Goal: Task Accomplishment & Management: Manage account settings

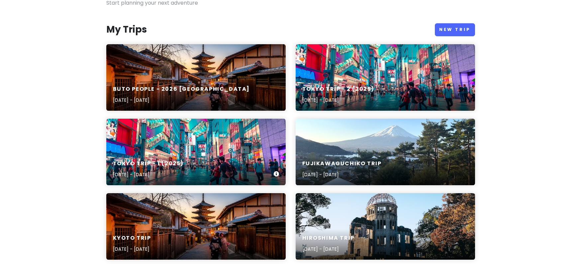
scroll to position [66, 0]
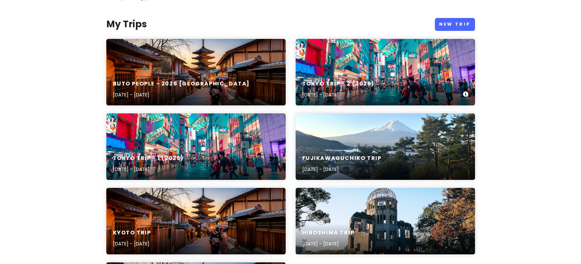
click at [400, 83] on div "Tokyo Trip - 2 (2025) Nov 12, 2025 - Nov 14, 2025" at bounding box center [384, 90] width 179 height 32
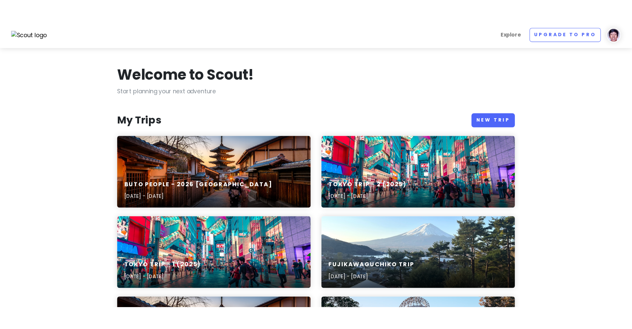
scroll to position [66, 0]
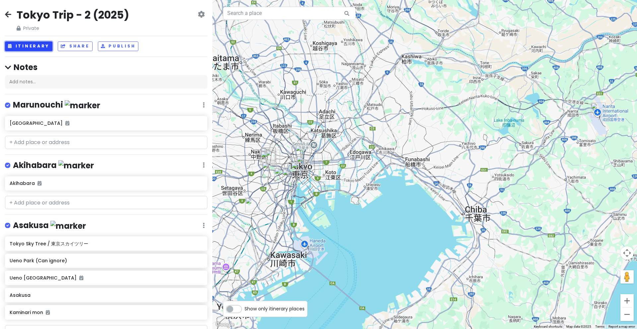
click at [37, 47] on button "Itinerary" at bounding box center [28, 46] width 47 height 10
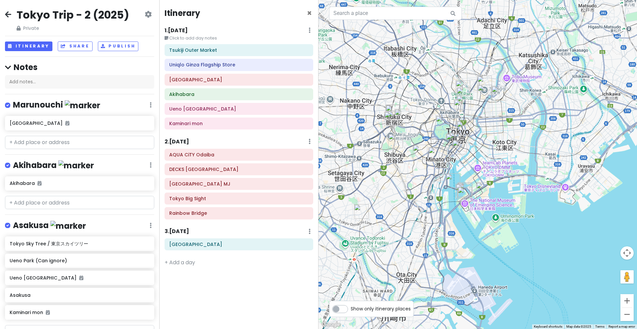
drag, startPoint x: 382, startPoint y: 134, endPoint x: 525, endPoint y: 62, distance: 159.6
click at [525, 62] on div at bounding box center [478, 164] width 319 height 329
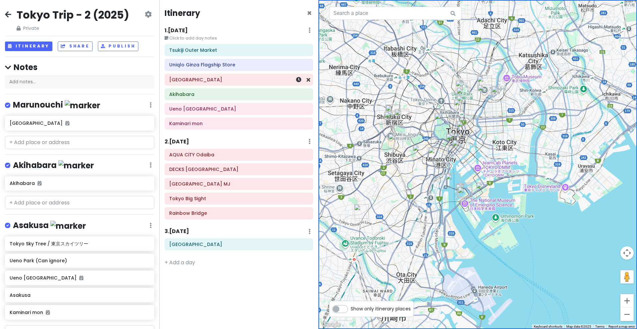
click at [202, 84] on div "[GEOGRAPHIC_DATA]" at bounding box center [238, 79] width 139 height 9
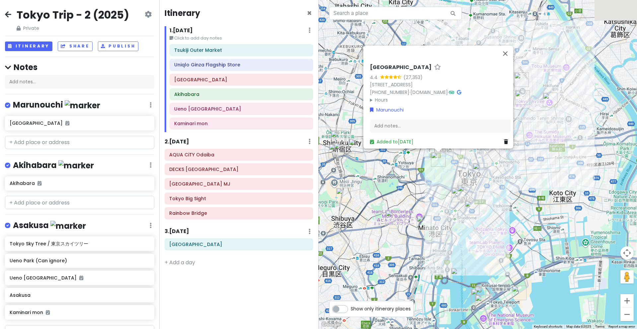
drag, startPoint x: 444, startPoint y: 134, endPoint x: 517, endPoint y: 172, distance: 82.4
click at [517, 172] on div "Imperial Palace 4.4 (27,353) 1-1 Chiyoda, Chiyoda City, Tokyo 100-8111, Japan +…" at bounding box center [478, 164] width 319 height 329
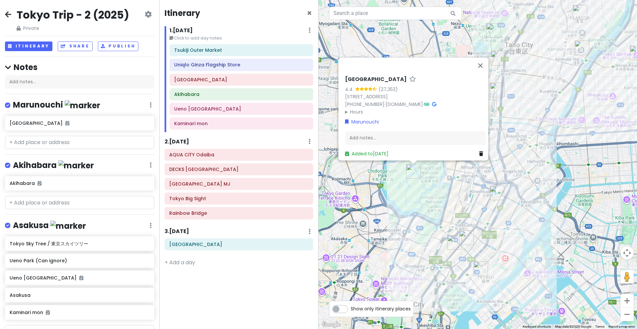
drag, startPoint x: 421, startPoint y: 177, endPoint x: 444, endPoint y: 179, distance: 23.7
click at [444, 179] on div "Imperial Palace 4.4 (27,353) 1-1 Chiyoda, Chiyoda City, Tokyo 100-8111, Japan +…" at bounding box center [478, 164] width 319 height 329
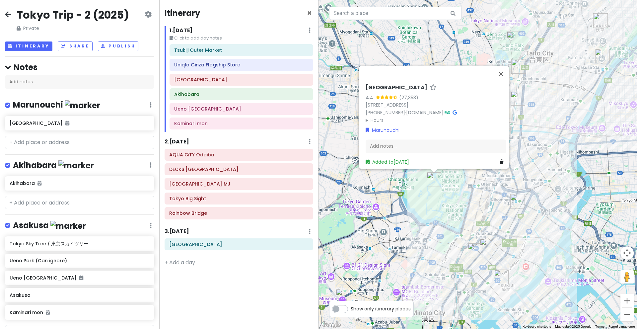
drag, startPoint x: 439, startPoint y: 184, endPoint x: 449, endPoint y: 188, distance: 10.6
click at [449, 188] on div "Imperial Palace 4.4 (27,353) 1-1 Chiyoda, Chiyoda City, Tokyo 100-8111, Japan +…" at bounding box center [478, 164] width 319 height 329
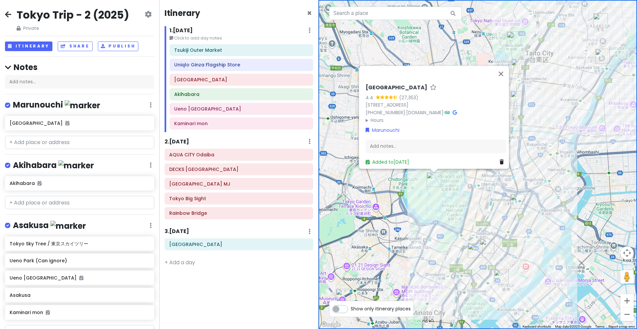
click at [455, 187] on div "Imperial Palace 4.4 (27,353) 1-1 Chiyoda, Chiyoda City, Tokyo 100-8111, Japan +…" at bounding box center [478, 164] width 319 height 329
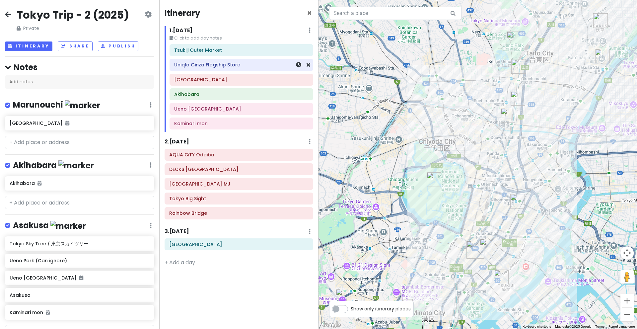
click at [230, 66] on h6 "Uniqlo Ginza Flagship Store" at bounding box center [241, 65] width 134 height 6
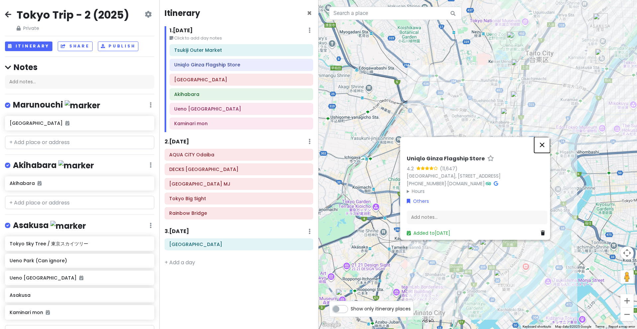
click at [549, 137] on button "Close" at bounding box center [542, 145] width 16 height 16
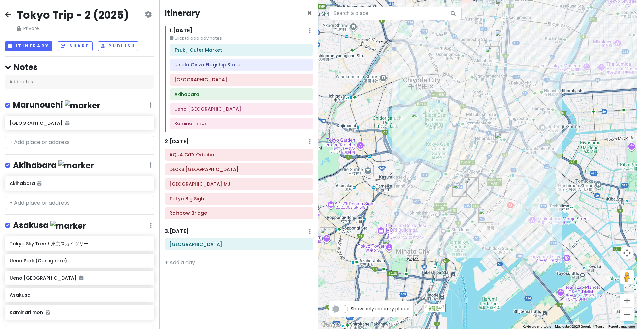
drag, startPoint x: 527, startPoint y: 254, endPoint x: 512, endPoint y: 195, distance: 60.6
click at [512, 195] on div at bounding box center [478, 164] width 319 height 329
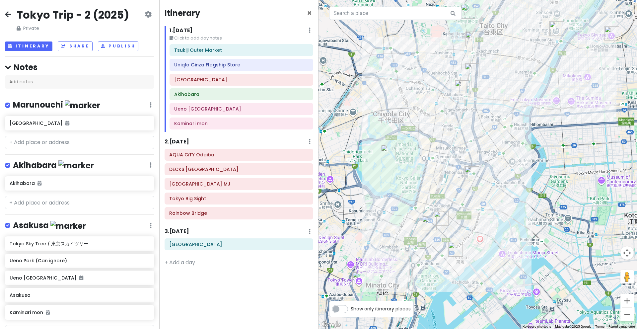
drag, startPoint x: 542, startPoint y: 105, endPoint x: 511, endPoint y: 139, distance: 46.1
click at [511, 139] on div at bounding box center [478, 164] width 319 height 329
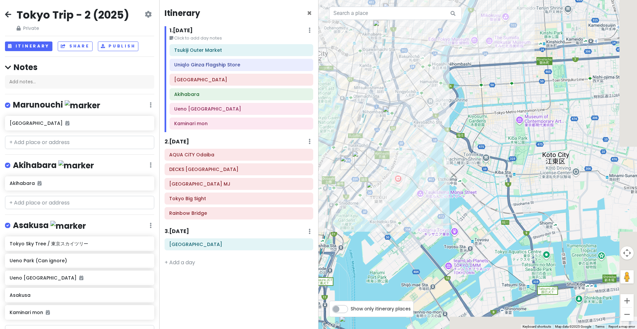
drag, startPoint x: 552, startPoint y: 207, endPoint x: 469, endPoint y: 145, distance: 103.4
click at [469, 145] on div at bounding box center [478, 164] width 319 height 329
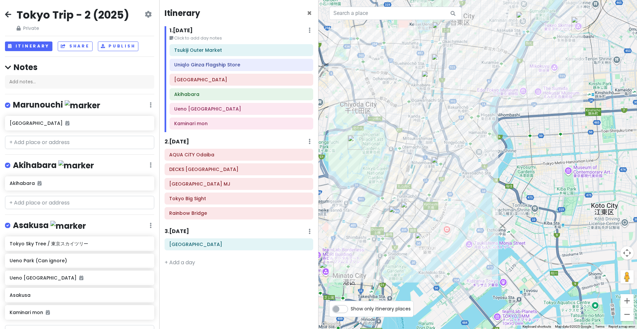
drag, startPoint x: 399, startPoint y: 91, endPoint x: 441, endPoint y: 135, distance: 60.6
click at [441, 135] on div at bounding box center [478, 164] width 319 height 329
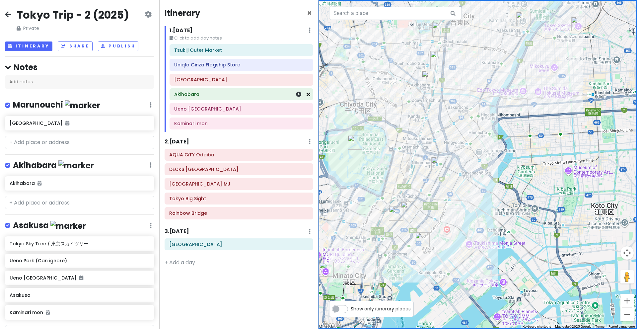
click at [309, 94] on icon at bounding box center [309, 94] width 4 height 5
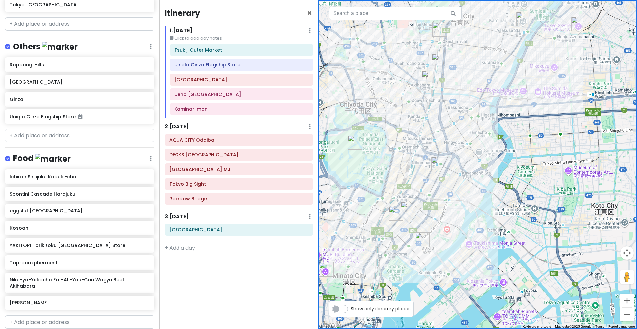
scroll to position [665, 0]
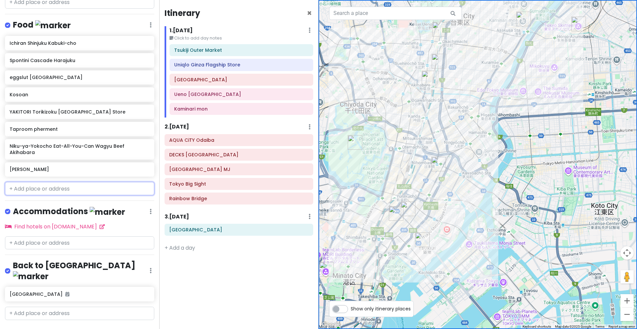
click at [49, 184] on input "text" at bounding box center [79, 188] width 149 height 13
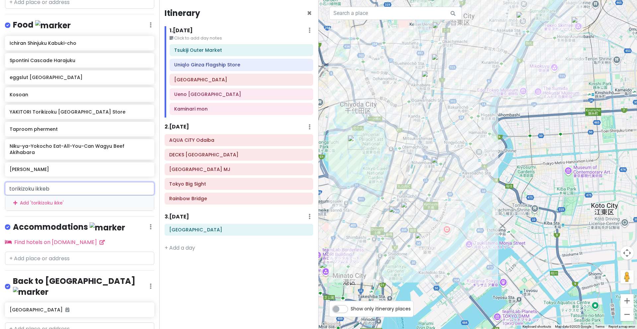
type input "torikizoku ikkebu"
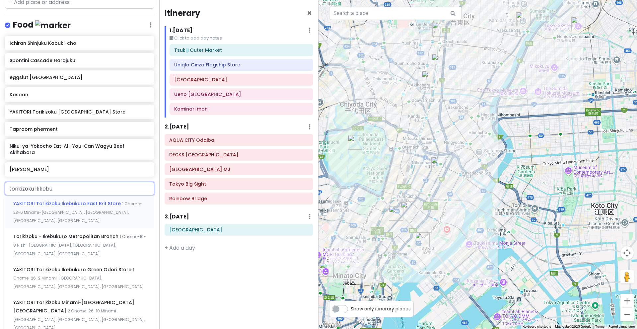
click at [63, 207] on span "1 Chome-23-6 Minami-Ikebukuro, Toshima City, Tokyo, Japan" at bounding box center [77, 212] width 129 height 23
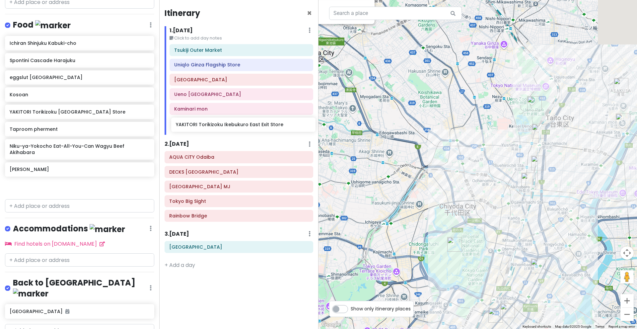
drag, startPoint x: 80, startPoint y: 182, endPoint x: 230, endPoint y: 127, distance: 159.3
click at [230, 127] on div "Tokyo Trip - 2 (2025) Private Change Dates Make a Copy Delete Trip Go Pro ⚡️ Gi…" at bounding box center [318, 164] width 637 height 329
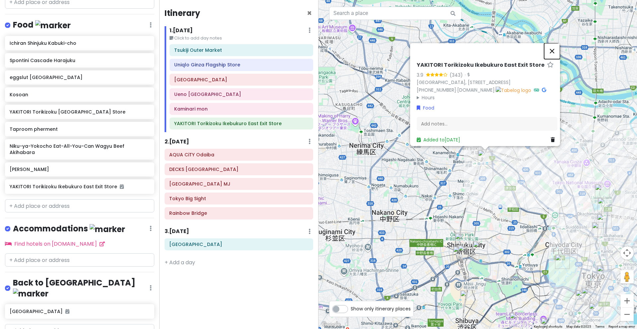
click at [555, 43] on button "Close" at bounding box center [552, 51] width 16 height 16
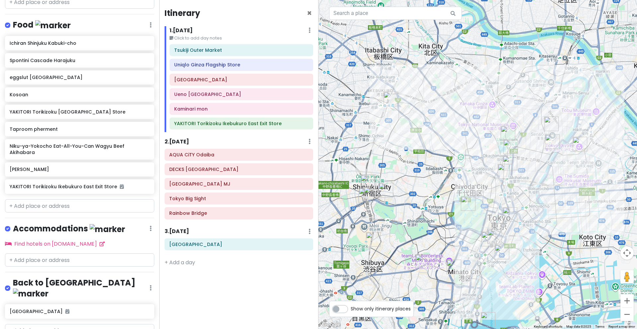
drag, startPoint x: 548, startPoint y: 141, endPoint x: 408, endPoint y: 105, distance: 145.2
click at [457, 84] on div at bounding box center [478, 164] width 319 height 329
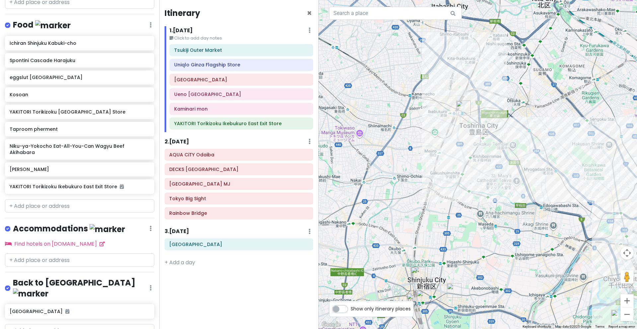
drag, startPoint x: 372, startPoint y: 71, endPoint x: 438, endPoint y: 125, distance: 85.4
click at [438, 125] on div at bounding box center [478, 164] width 319 height 329
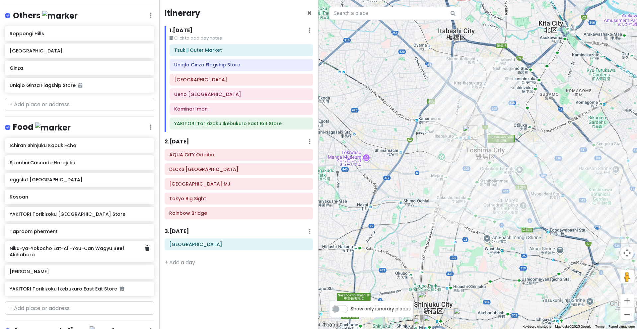
scroll to position [615, 0]
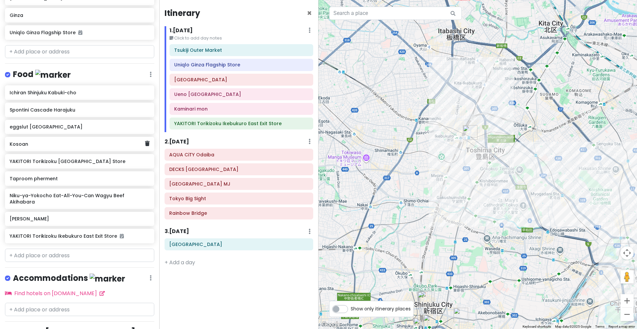
click at [76, 142] on h6 "Kosoan" at bounding box center [77, 144] width 135 height 6
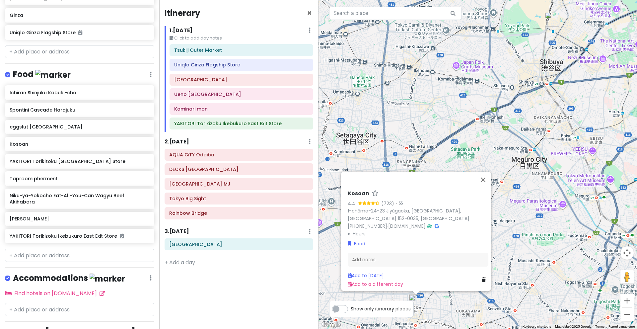
click at [470, 139] on div "Kosoan 4.4 (723) · 1-chōme-24-23 Jiyūgaoka, Meguro City, Tokyo 152-0035, Japan …" at bounding box center [478, 164] width 319 height 329
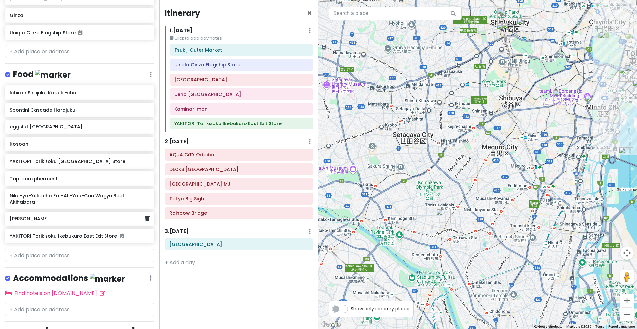
click at [90, 218] on h6 "YAKITON izakaya YAMANE Nikuten" at bounding box center [77, 219] width 135 height 6
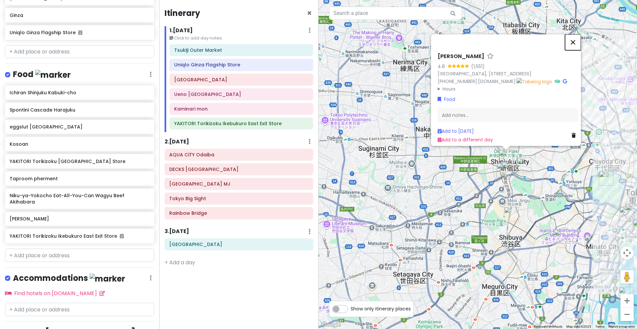
click at [574, 34] on button "Close" at bounding box center [573, 42] width 16 height 16
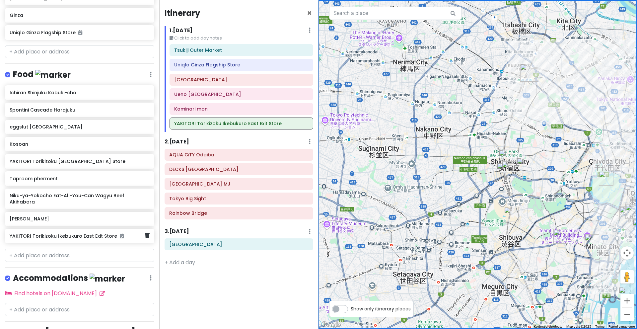
click at [89, 238] on div "YAKITORI Torikizoku Ikebukuro East Exit Store" at bounding box center [79, 236] width 149 height 15
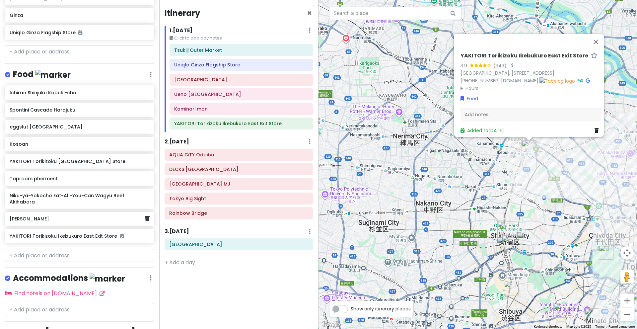
click at [70, 220] on div "YAKITON izakaya YAMANE Nikuten" at bounding box center [79, 219] width 149 height 15
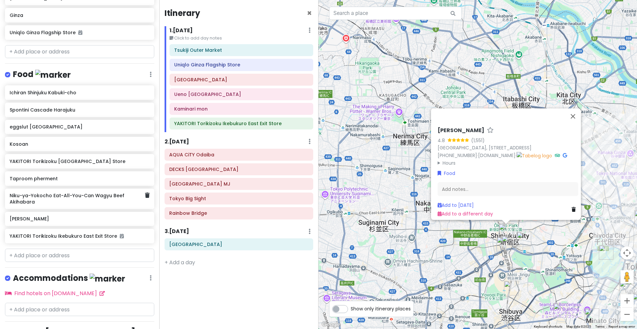
click at [74, 201] on div "Niku-ya-Yokocho Eat-All-You-Can Wagyu Beef Akihabara" at bounding box center [77, 198] width 135 height 15
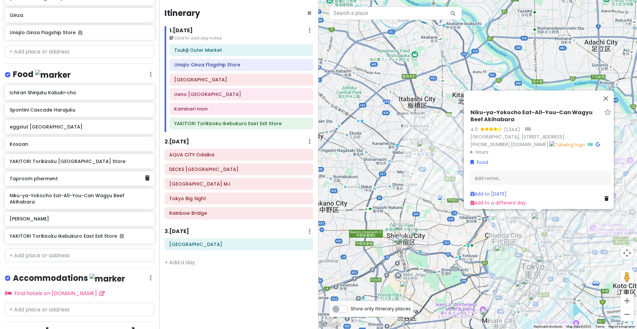
click at [72, 177] on h6 "Taproom pherment" at bounding box center [77, 179] width 135 height 6
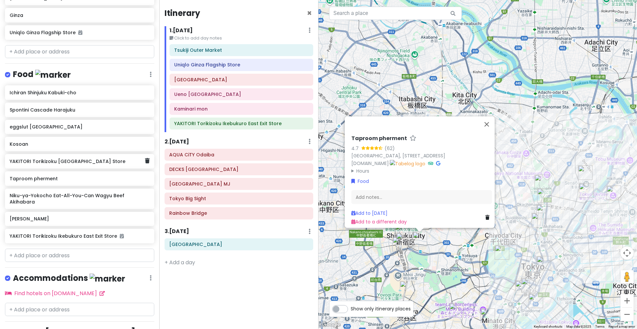
click at [105, 162] on div "YAKITORI Torikizoku Shinjuku South Exit Store" at bounding box center [77, 161] width 135 height 9
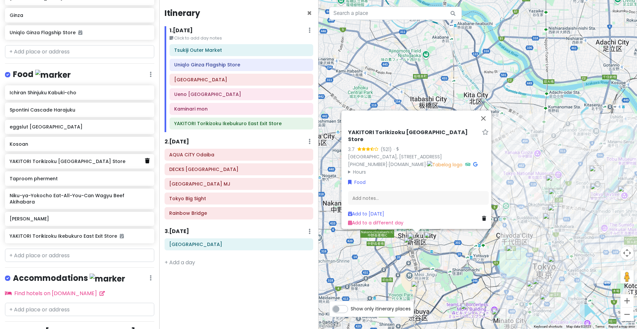
click at [145, 158] on icon at bounding box center [147, 160] width 5 height 5
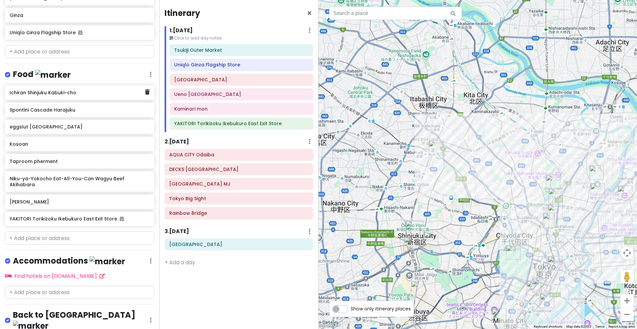
click at [104, 93] on div "Ichiran Shinjuku Kabuki-cho" at bounding box center [77, 92] width 135 height 9
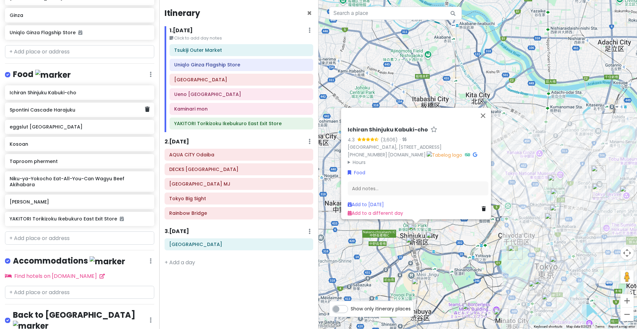
click at [97, 111] on div "Spontini Cascade Harajuku" at bounding box center [79, 110] width 149 height 15
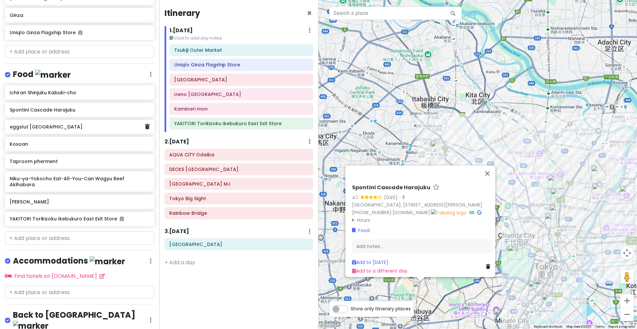
click at [84, 124] on h6 "eggslut Shinjuku Southern Terrace" at bounding box center [77, 127] width 135 height 6
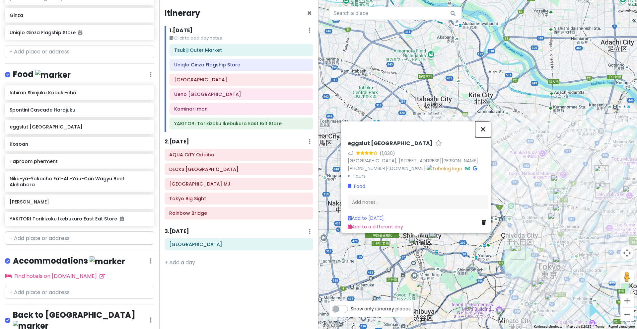
click at [488, 121] on button "Close" at bounding box center [483, 129] width 16 height 16
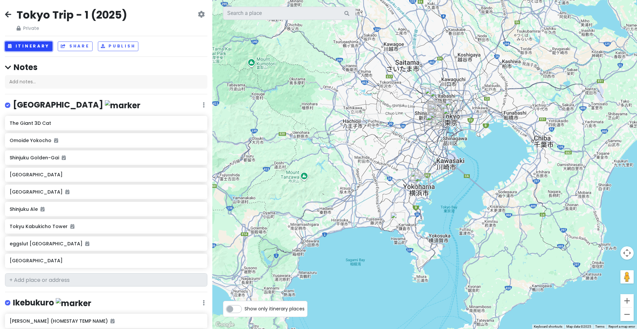
click at [36, 47] on button "Itinerary" at bounding box center [28, 46] width 47 height 10
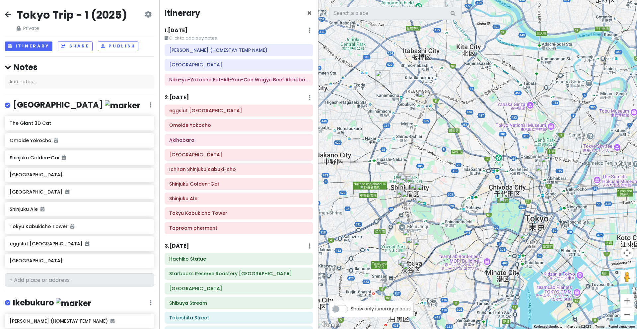
drag, startPoint x: 559, startPoint y: 81, endPoint x: 495, endPoint y: 97, distance: 65.3
click at [495, 97] on div at bounding box center [478, 164] width 319 height 329
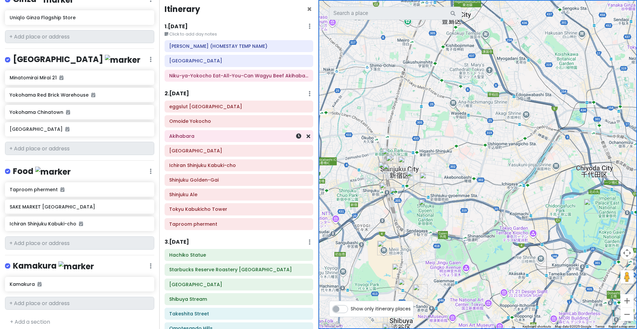
scroll to position [2, 0]
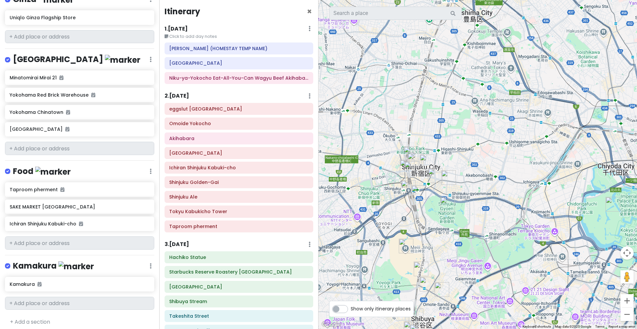
drag, startPoint x: 392, startPoint y: 126, endPoint x: 414, endPoint y: 124, distance: 21.7
click at [414, 124] on div at bounding box center [478, 164] width 319 height 329
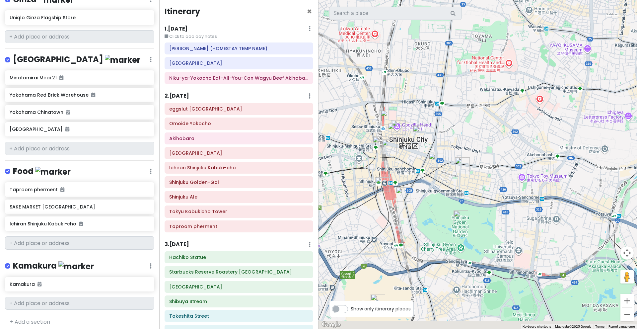
drag, startPoint x: 390, startPoint y: 127, endPoint x: 370, endPoint y: 66, distance: 65.1
click at [370, 66] on div at bounding box center [478, 164] width 319 height 329
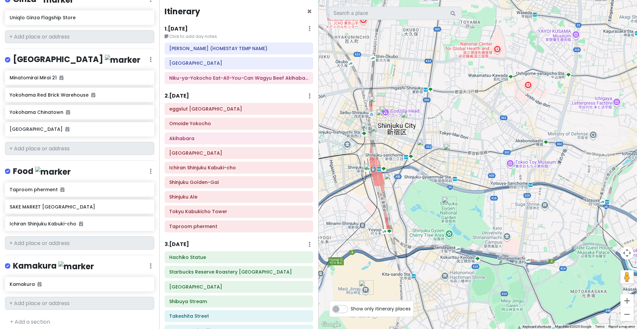
drag, startPoint x: 521, startPoint y: 134, endPoint x: 513, endPoint y: 117, distance: 18.9
click at [513, 117] on div at bounding box center [478, 164] width 319 height 329
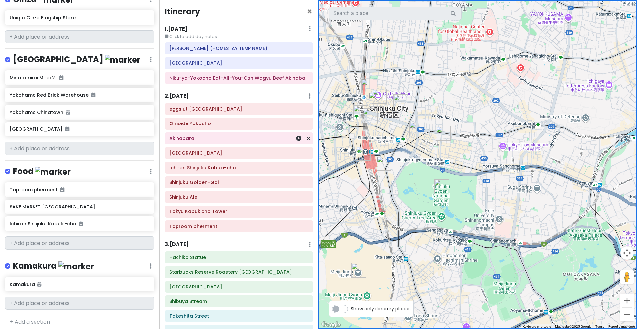
click at [201, 140] on h6 "Akihabara" at bounding box center [238, 138] width 139 height 6
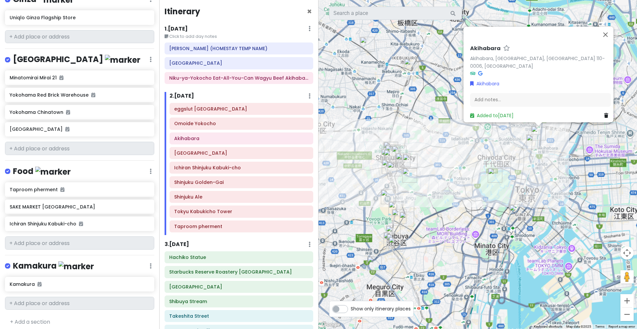
drag, startPoint x: 395, startPoint y: 176, endPoint x: 461, endPoint y: 157, distance: 68.5
click at [461, 157] on div "Akihabara Akihabara, Taito City, Tokyo 110-0006, Japan Akihabara Add notes... A…" at bounding box center [478, 164] width 319 height 329
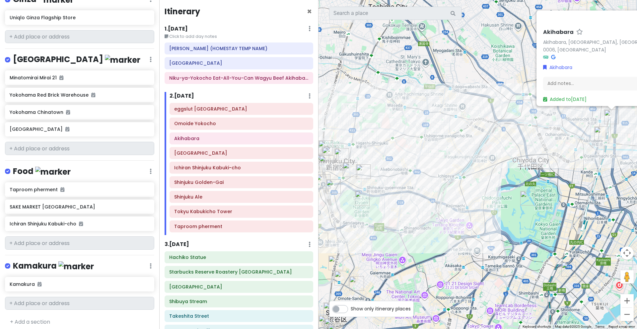
drag, startPoint x: 474, startPoint y: 163, endPoint x: 452, endPoint y: 167, distance: 22.7
click at [452, 167] on div "Akihabara Akihabara, Taito City, Tokyo 110-0006, Japan Akihabara Add notes... A…" at bounding box center [478, 164] width 319 height 329
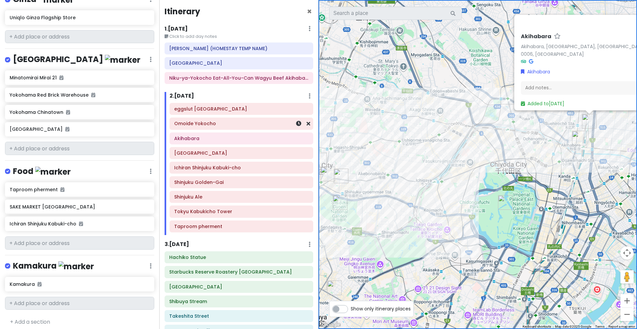
click at [193, 125] on h6 "Omoide Yokocho" at bounding box center [241, 124] width 134 height 6
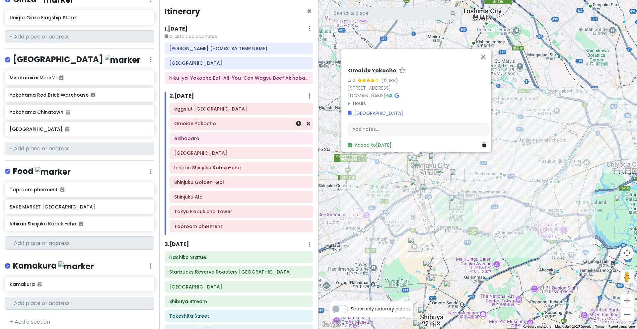
drag, startPoint x: 211, startPoint y: 140, endPoint x: 214, endPoint y: 123, distance: 16.9
click at [214, 122] on div "eggslut Shinjuku Southern Terrace Omoide Yokocho Akihabara Shinjuku Gyoen Natio…" at bounding box center [242, 169] width 154 height 132
drag, startPoint x: 195, startPoint y: 140, endPoint x: 196, endPoint y: 121, distance: 19.0
click at [196, 121] on div "eggslut Shinjuku Southern Terrace Omoide Yokocho Akihabara Shinjuku Gyoen Natio…" at bounding box center [242, 169] width 154 height 132
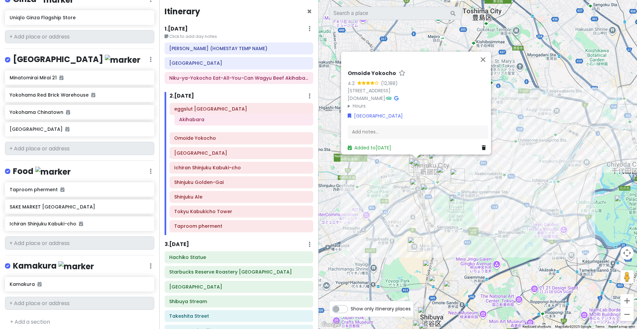
drag, startPoint x: 187, startPoint y: 136, endPoint x: 188, endPoint y: 119, distance: 16.6
click at [188, 119] on div "eggslut Shinjuku Southern Terrace Omoide Yokocho Akihabara Shinjuku Gyoen Natio…" at bounding box center [242, 169] width 154 height 132
click at [540, 213] on div "Omoide Yokocho 4.2 (12,188) 1 Chome-2 Nishishinjuku, Shinjuku City, Tokyo 160-0…" at bounding box center [478, 164] width 319 height 329
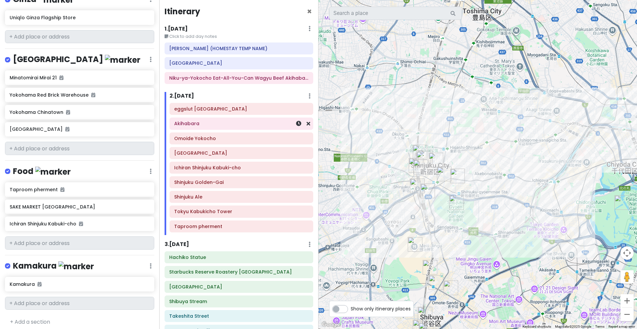
click at [203, 125] on h6 "Akihabara" at bounding box center [241, 124] width 134 height 6
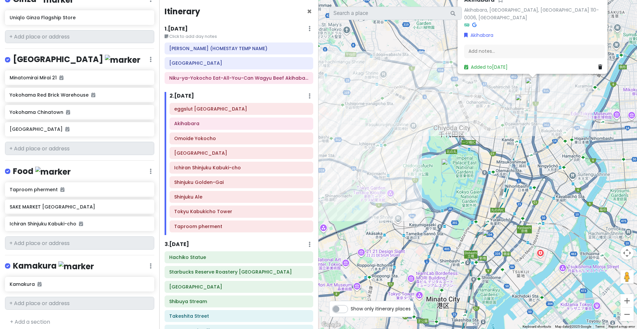
drag, startPoint x: 462, startPoint y: 183, endPoint x: 460, endPoint y: 167, distance: 15.7
click at [460, 167] on div "Akihabara Akihabara, Taito City, Tokyo 110-0006, Japan Akihabara Add notes... A…" at bounding box center [478, 164] width 319 height 329
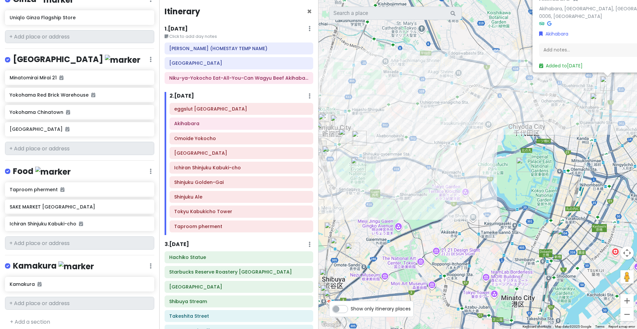
drag, startPoint x: 410, startPoint y: 146, endPoint x: 483, endPoint y: 145, distance: 73.4
click at [483, 145] on div "Akihabara Akihabara, Taito City, Tokyo 110-0006, Japan Akihabara Add notes... A…" at bounding box center [478, 164] width 319 height 329
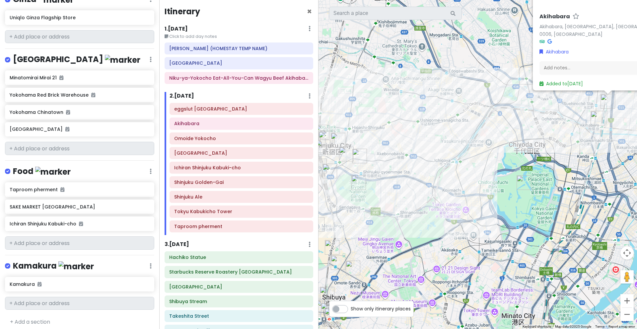
drag, startPoint x: 483, startPoint y: 146, endPoint x: 483, endPoint y: 164, distance: 18.3
click at [483, 164] on div "Akihabara Akihabara, Taito City, Tokyo 110-0006, Japan Akihabara Add notes... A…" at bounding box center [478, 164] width 319 height 329
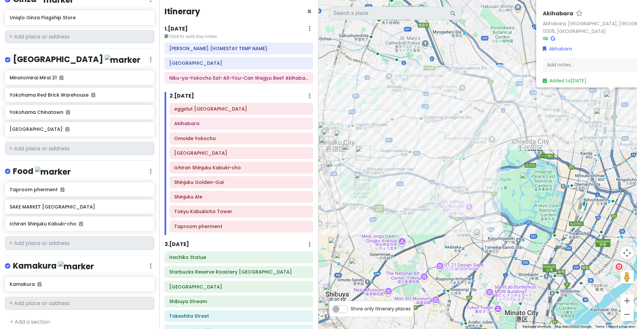
drag, startPoint x: 479, startPoint y: 164, endPoint x: 483, endPoint y: 161, distance: 5.2
click at [483, 161] on div "Akihabara Akihabara, Taito City, Tokyo 110-0006, Japan Akihabara Add notes... A…" at bounding box center [478, 164] width 319 height 329
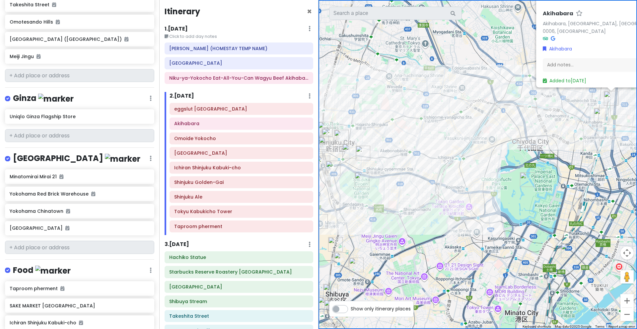
scroll to position [605, 0]
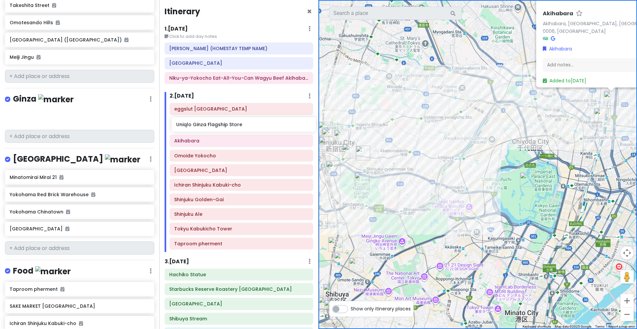
drag, startPoint x: 70, startPoint y: 119, endPoint x: 235, endPoint y: 129, distance: 165.4
click at [235, 129] on div "Tokyo Trip - 1 (2025) Private Change Dates Make a Copy Delete Trip Go Pro ⚡️ Gi…" at bounding box center [318, 164] width 637 height 329
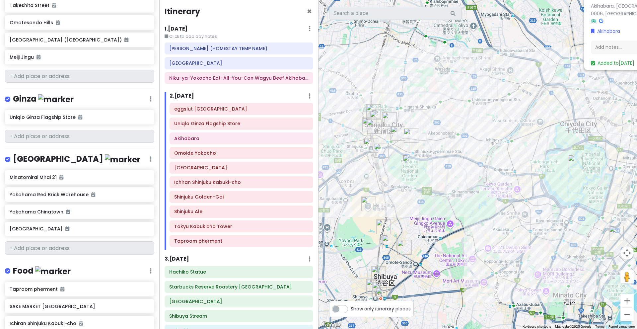
drag, startPoint x: 369, startPoint y: 129, endPoint x: 413, endPoint y: 113, distance: 46.9
click at [413, 113] on div "Akihabara Akihabara, Taito City, Tokyo 110-0006, Japan Akihabara Add notes... A…" at bounding box center [478, 164] width 319 height 329
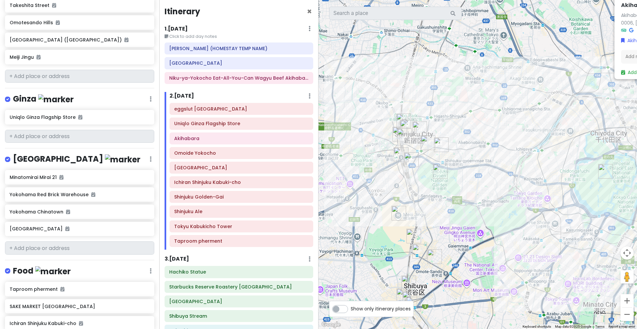
drag, startPoint x: 360, startPoint y: 95, endPoint x: 387, endPoint y: 104, distance: 28.8
click at [387, 104] on div "Akihabara Akihabara, Taito City, Tokyo 110-0006, Japan Akihabara Add notes... A…" at bounding box center [478, 164] width 319 height 329
click at [206, 52] on div "Sekkado Sengawa (HOMESTAY TEMP NAME)" at bounding box center [238, 48] width 139 height 9
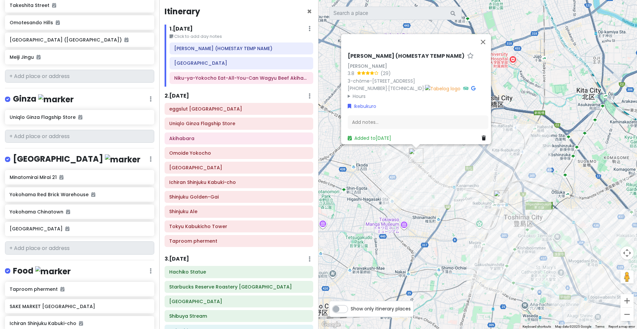
click at [471, 210] on div "Sekkado Sengawa (HOMESTAY TEMP NAME) Sekkado Sengawa 3.8 (29) 3-chōme-12-13 Kan…" at bounding box center [478, 164] width 319 height 329
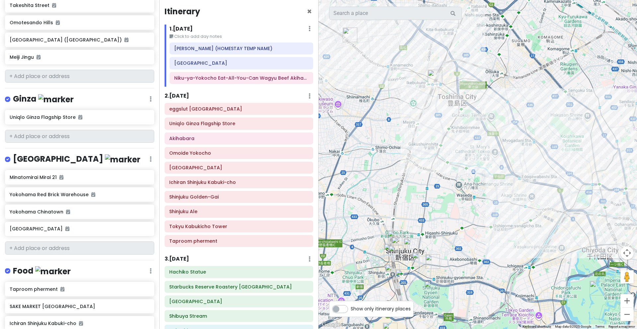
drag, startPoint x: 532, startPoint y: 242, endPoint x: 464, endPoint y: 118, distance: 141.9
click at [464, 118] on div at bounding box center [478, 164] width 319 height 329
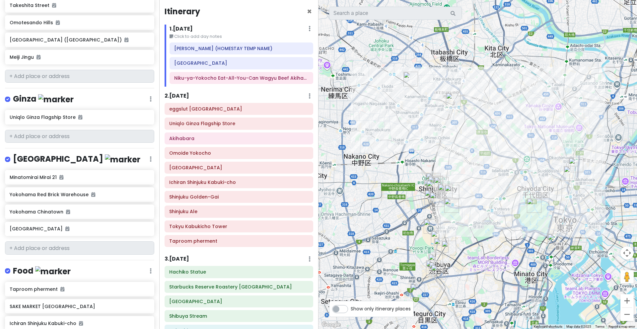
click at [454, 136] on div at bounding box center [478, 164] width 319 height 329
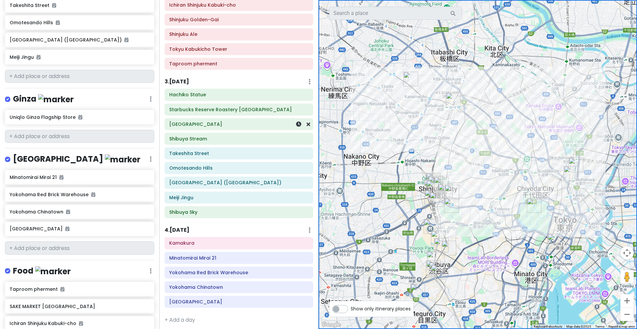
scroll to position [182, 0]
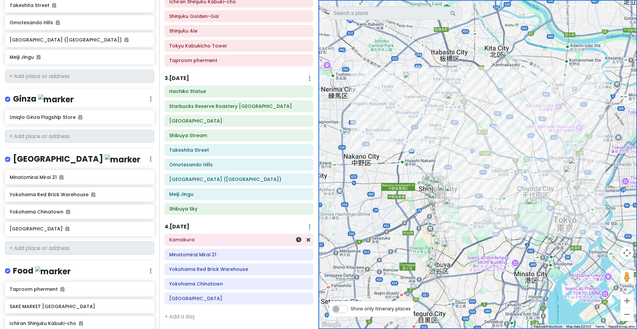
click at [237, 243] on div "Kamakura" at bounding box center [238, 239] width 139 height 9
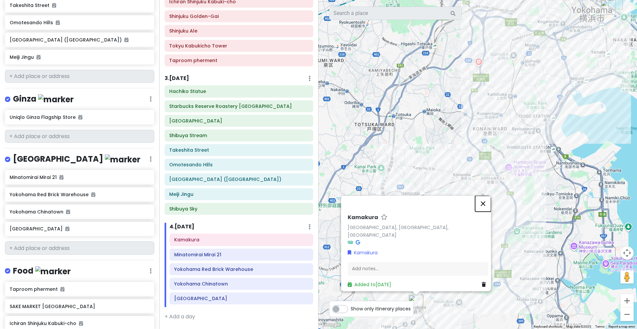
click at [488, 204] on button "Close" at bounding box center [483, 204] width 16 height 16
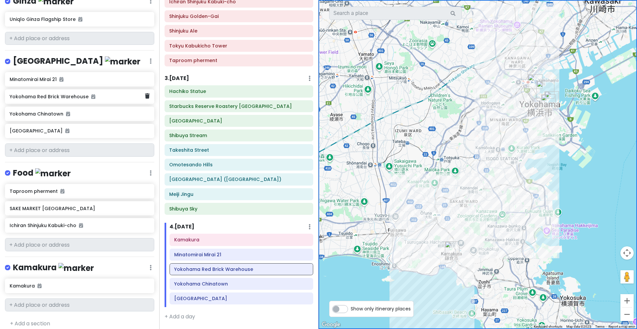
scroll to position [705, 0]
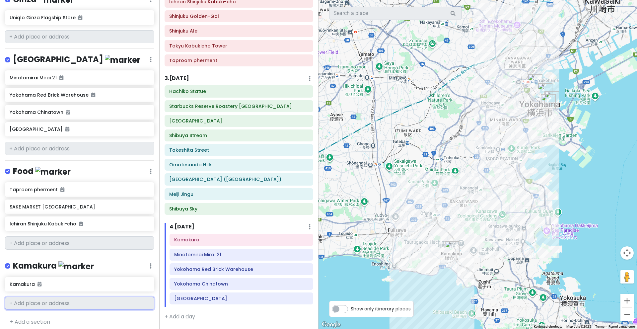
click at [75, 263] on input "text" at bounding box center [79, 303] width 149 height 13
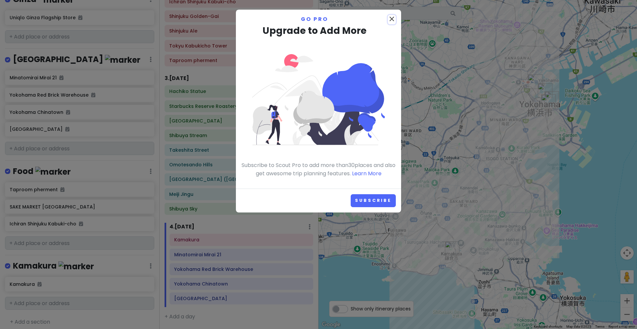
click at [395, 21] on icon "close" at bounding box center [392, 19] width 8 height 8
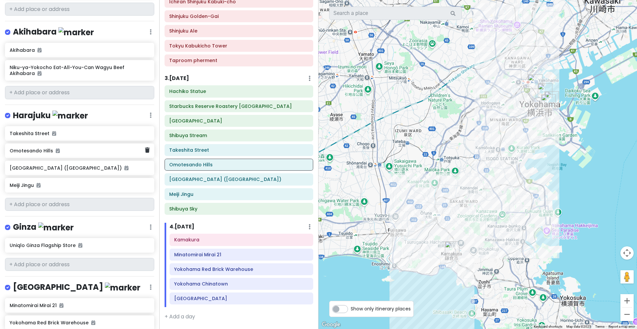
scroll to position [439, 0]
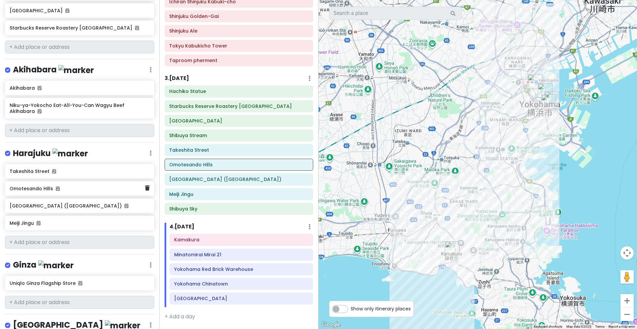
click at [106, 189] on div "Omotesando Hills" at bounding box center [77, 188] width 135 height 9
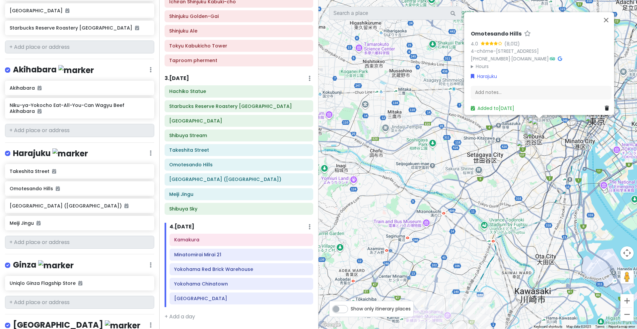
drag, startPoint x: 452, startPoint y: 240, endPoint x: 478, endPoint y: 104, distance: 139.2
click at [478, 104] on div "Omotesando Hills 4.0 (8,012) 4-chōme-12-10 Jingūmae, Shibuya, Tokyo 150-0001, J…" at bounding box center [478, 164] width 319 height 329
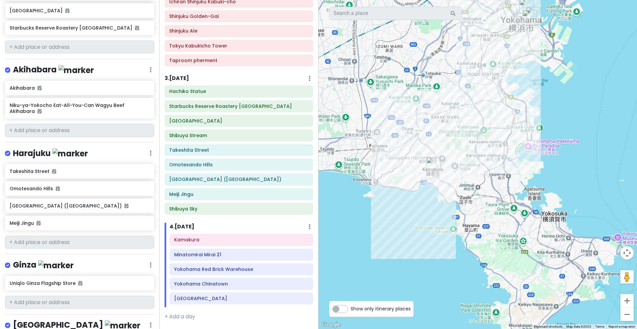
drag, startPoint x: 462, startPoint y: 148, endPoint x: 449, endPoint y: 168, distance: 23.9
click at [449, 168] on div "Omotesando Hills 4.0 (8,012) 4-chōme-12-10 Jingūmae, Shibuya, Tokyo 150-0001, J…" at bounding box center [478, 164] width 319 height 329
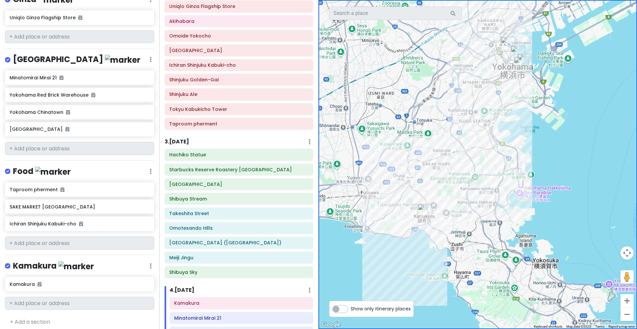
scroll to position [116, 0]
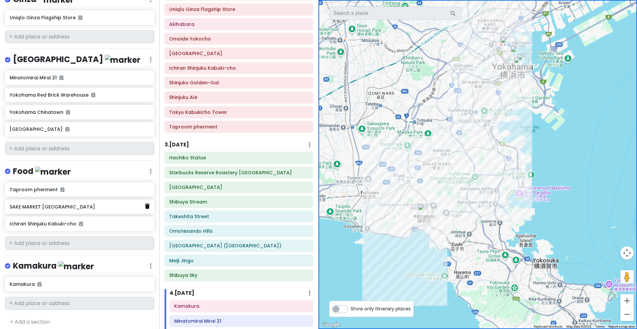
click at [145, 204] on icon at bounding box center [147, 206] width 5 height 5
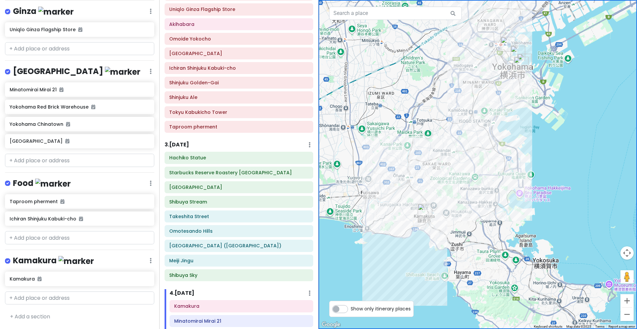
scroll to position [688, 0]
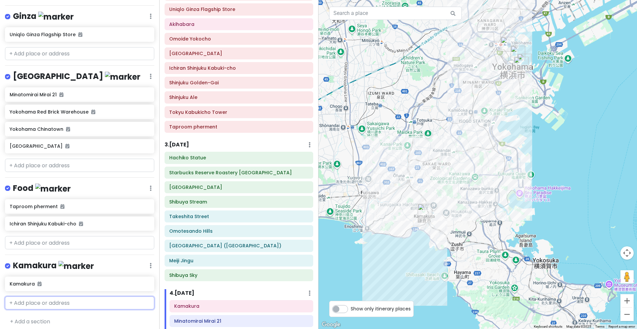
click at [62, 263] on input "text" at bounding box center [79, 302] width 149 height 13
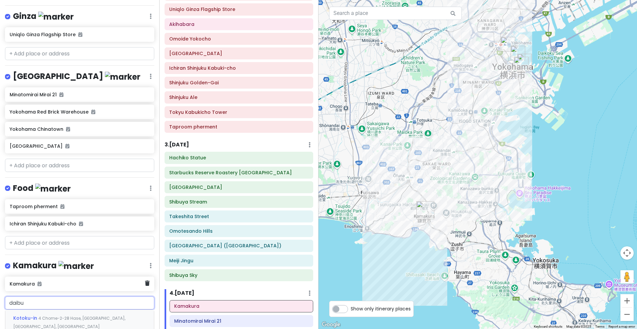
type input "daibut"
click at [69, 263] on div "Kotoku-in 4 Chome-2-28 Hase, Kamakura, Kanagawa, Japan" at bounding box center [79, 322] width 149 height 25
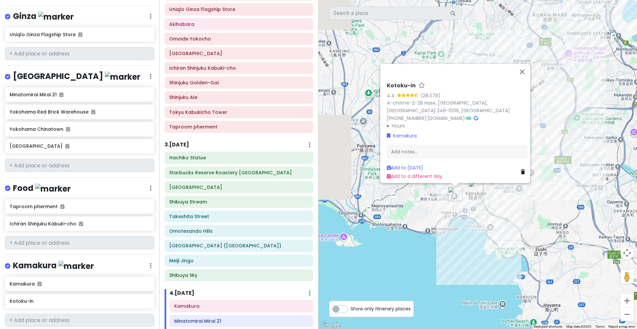
drag, startPoint x: 405, startPoint y: 222, endPoint x: 487, endPoint y: 210, distance: 83.2
click at [487, 210] on div "Kotoku-in 4.4 (28,078) 4-chōme-2-28 Hase, Kamakura, Kanagawa 248-0016, Japan +8…" at bounding box center [478, 164] width 319 height 329
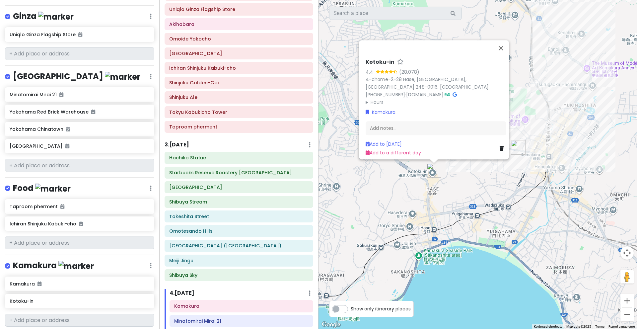
drag, startPoint x: 472, startPoint y: 179, endPoint x: 542, endPoint y: 174, distance: 70.6
click at [542, 174] on div "Kotoku-in 4.4 (28,078) 4-chōme-2-28 Hase, Kamakura, Kanagawa 248-0016, Japan +8…" at bounding box center [478, 164] width 319 height 329
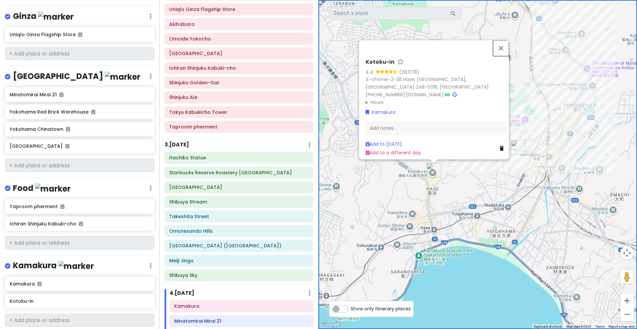
click at [505, 43] on button "Close" at bounding box center [501, 48] width 16 height 16
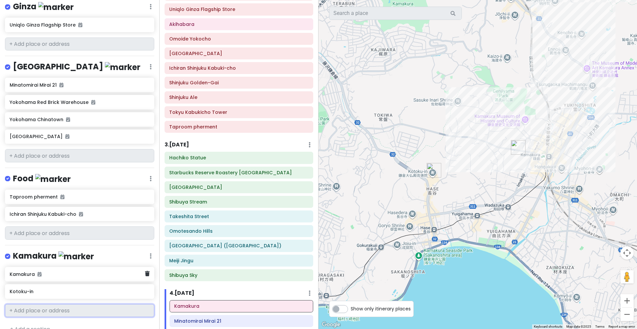
scroll to position [705, 0]
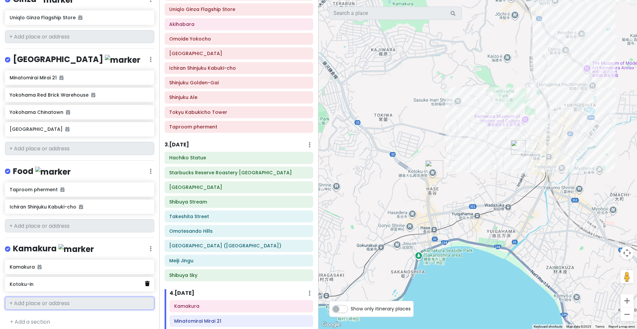
click at [145, 263] on icon at bounding box center [147, 283] width 5 height 5
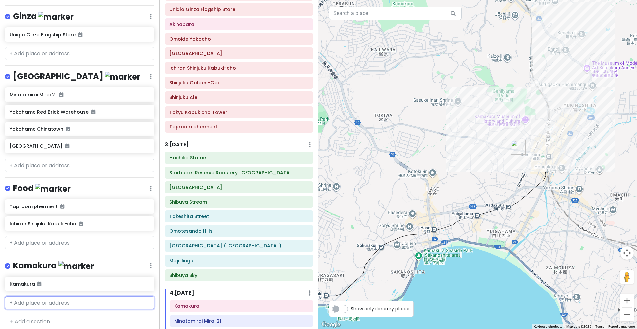
click at [61, 263] on input "text" at bounding box center [79, 302] width 149 height 13
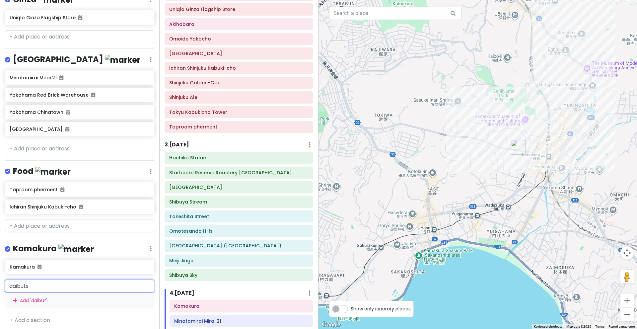
type input "daibutsu"
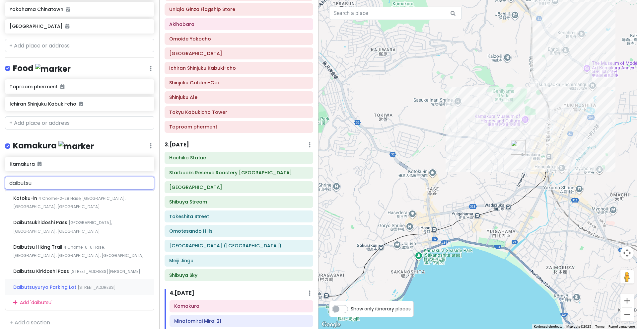
scroll to position [808, 0]
click at [108, 196] on div "Kotoku-in 4 Chome-2-28 Hase, Kamakura, Kanagawa, Japan" at bounding box center [79, 201] width 149 height 25
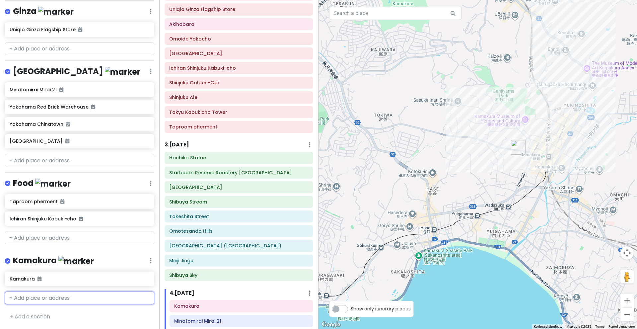
scroll to position [705, 0]
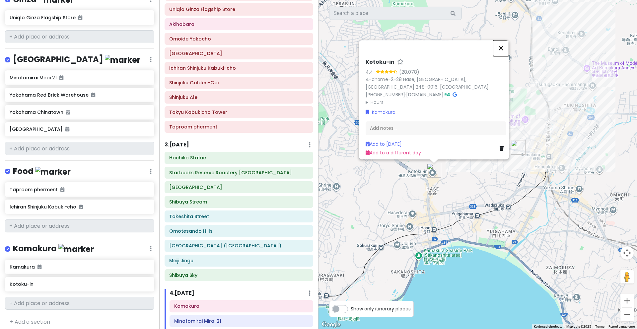
click at [506, 48] on button "Close" at bounding box center [501, 48] width 16 height 16
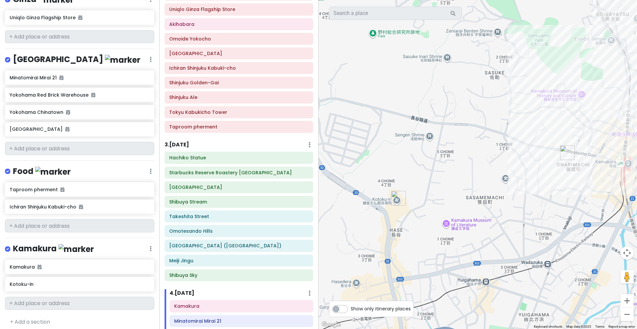
drag, startPoint x: 416, startPoint y: 219, endPoint x: 409, endPoint y: 220, distance: 7.0
click at [409, 220] on div at bounding box center [478, 164] width 319 height 329
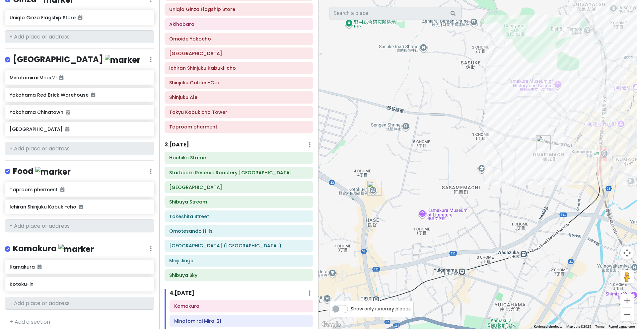
drag, startPoint x: 582, startPoint y: 178, endPoint x: 561, endPoint y: 169, distance: 22.6
click at [561, 169] on div at bounding box center [478, 164] width 319 height 329
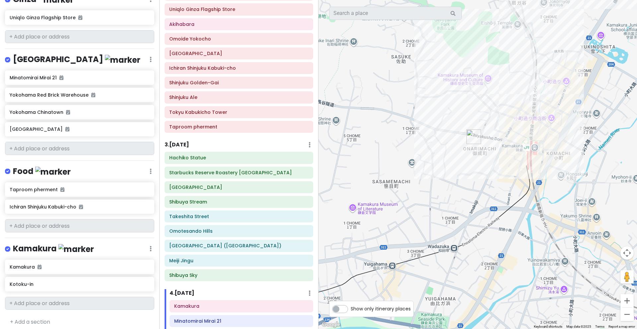
drag, startPoint x: 550, startPoint y: 86, endPoint x: 478, endPoint y: 80, distance: 72.0
click at [478, 80] on div at bounding box center [478, 164] width 319 height 329
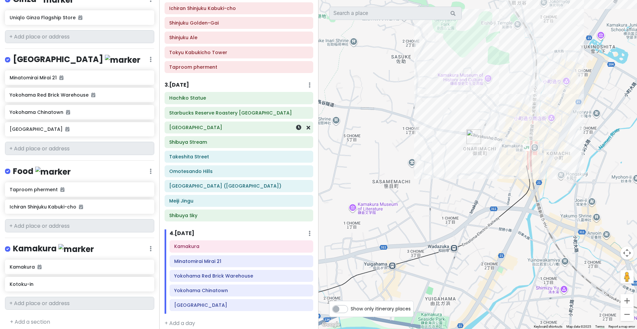
scroll to position [182, 0]
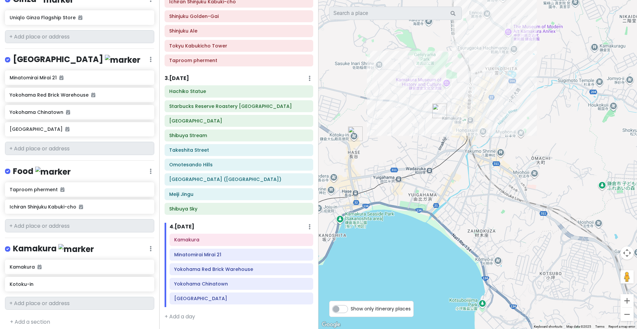
drag, startPoint x: 494, startPoint y: 212, endPoint x: 476, endPoint y: 186, distance: 31.5
click at [476, 186] on div at bounding box center [478, 164] width 319 height 329
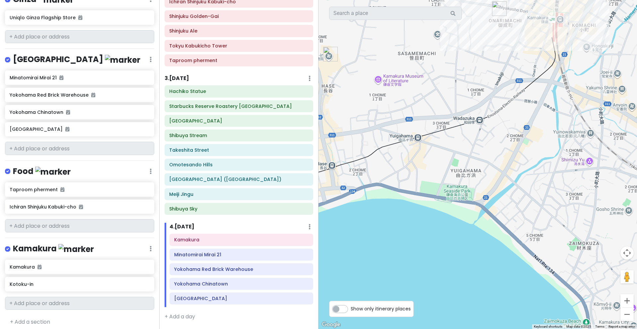
drag, startPoint x: 443, startPoint y: 86, endPoint x: 530, endPoint y: 52, distance: 93.8
click at [530, 52] on div at bounding box center [478, 164] width 319 height 329
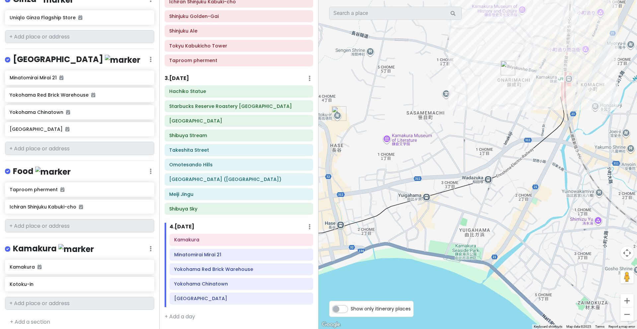
drag, startPoint x: 451, startPoint y: 133, endPoint x: 473, endPoint y: 201, distance: 71.2
click at [473, 201] on div at bounding box center [478, 164] width 319 height 329
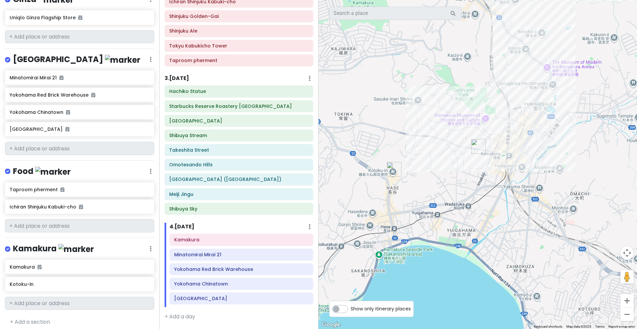
drag, startPoint x: 482, startPoint y: 232, endPoint x: 478, endPoint y: 229, distance: 5.4
click at [478, 229] on div at bounding box center [478, 164] width 319 height 329
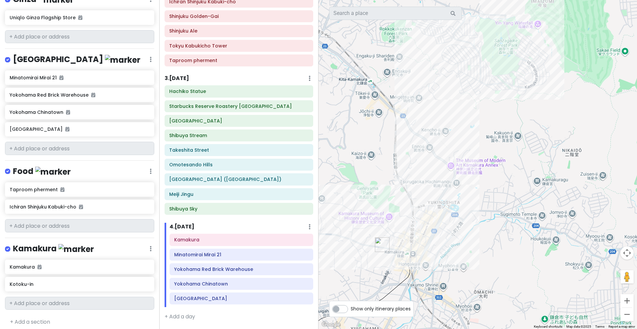
click at [449, 167] on div at bounding box center [478, 164] width 319 height 329
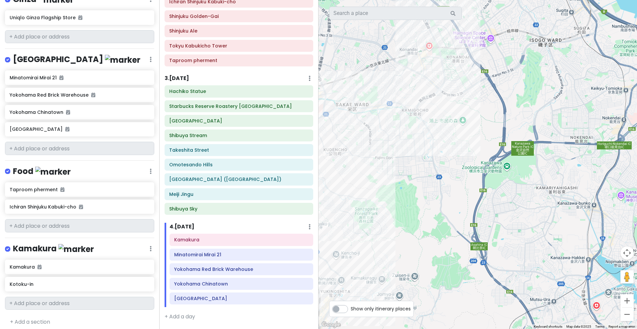
drag, startPoint x: 518, startPoint y: 116, endPoint x: 464, endPoint y: 144, distance: 60.9
click at [405, 225] on div at bounding box center [478, 164] width 319 height 329
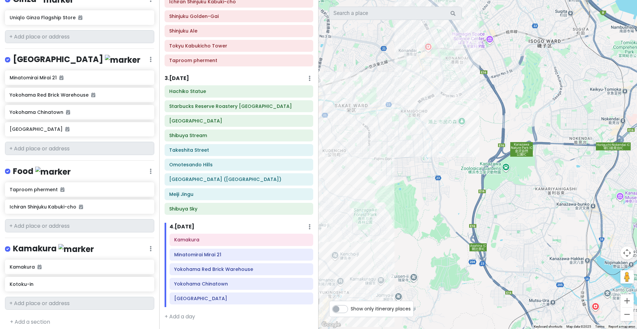
drag, startPoint x: 472, startPoint y: 117, endPoint x: 359, endPoint y: 236, distance: 164.4
click at [359, 236] on div at bounding box center [478, 164] width 319 height 329
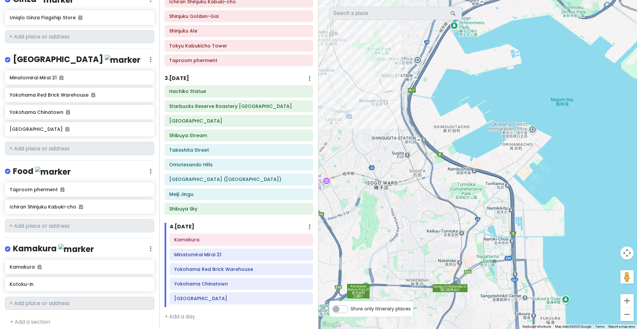
drag, startPoint x: 445, startPoint y: 142, endPoint x: 536, endPoint y: 18, distance: 154.1
click at [536, 18] on div at bounding box center [478, 164] width 319 height 329
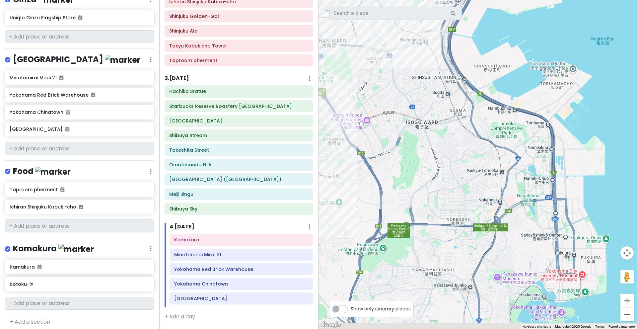
drag, startPoint x: 480, startPoint y: 139, endPoint x: 519, endPoint y: 68, distance: 80.9
click at [519, 68] on div at bounding box center [478, 164] width 319 height 329
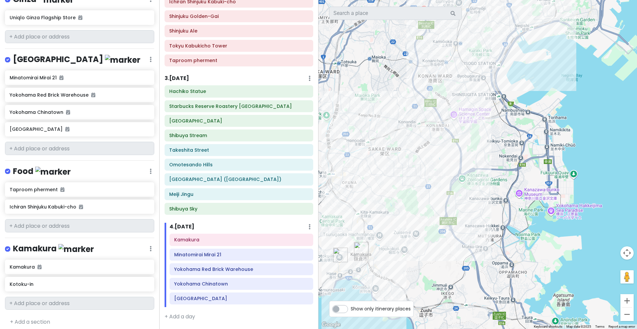
drag, startPoint x: 487, startPoint y: 95, endPoint x: 488, endPoint y: 108, distance: 12.3
click at [488, 108] on div at bounding box center [478, 164] width 319 height 329
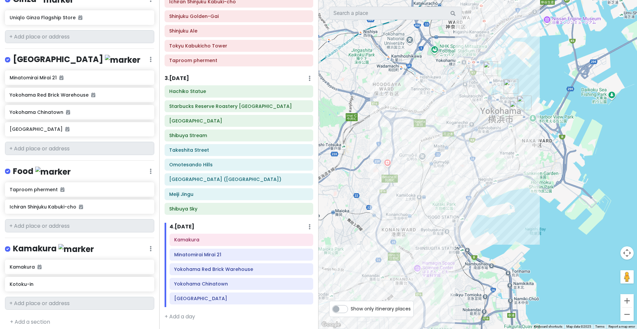
drag, startPoint x: 503, startPoint y: 89, endPoint x: 471, endPoint y: 220, distance: 135.3
click at [471, 220] on div at bounding box center [478, 164] width 319 height 329
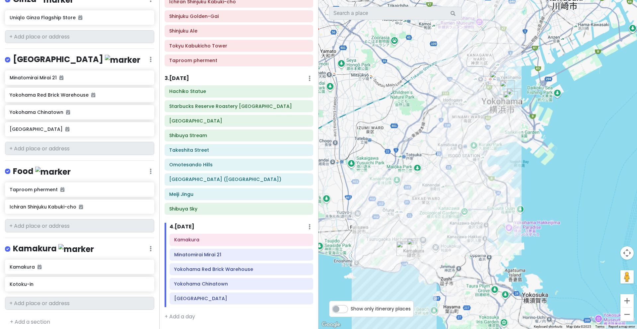
drag, startPoint x: 479, startPoint y: 219, endPoint x: 492, endPoint y: 166, distance: 54.8
click at [492, 166] on div at bounding box center [478, 164] width 319 height 329
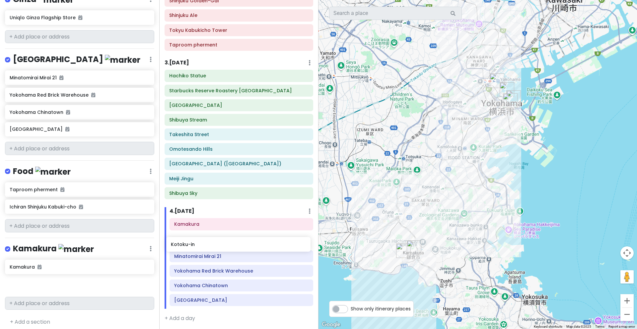
drag, startPoint x: 52, startPoint y: 281, endPoint x: 201, endPoint y: 241, distance: 154.2
click at [201, 241] on div "Tokyo Trip - 1 (2025) Private Change Dates Make a Copy Delete Trip Go Pro ⚡️ Gi…" at bounding box center [318, 164] width 637 height 329
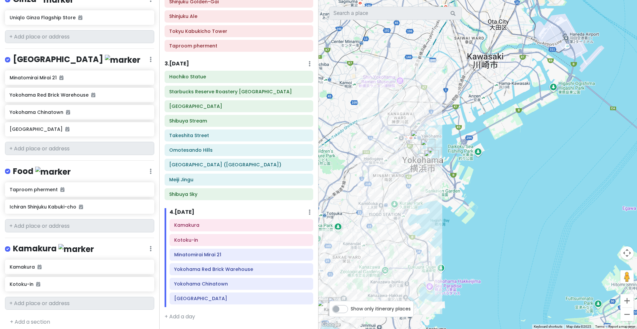
drag, startPoint x: 582, startPoint y: 156, endPoint x: 501, endPoint y: 213, distance: 98.8
click at [501, 213] on div at bounding box center [478, 164] width 319 height 329
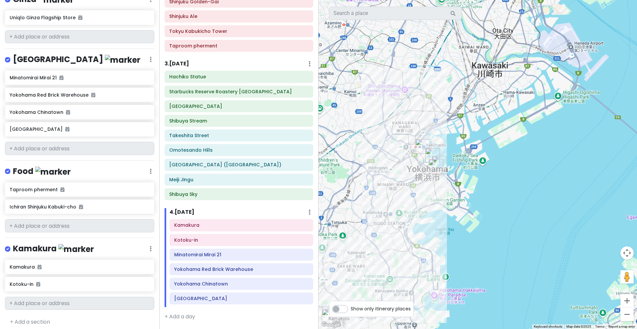
drag, startPoint x: 502, startPoint y: 197, endPoint x: 507, endPoint y: 206, distance: 10.7
click at [507, 206] on div at bounding box center [478, 164] width 319 height 329
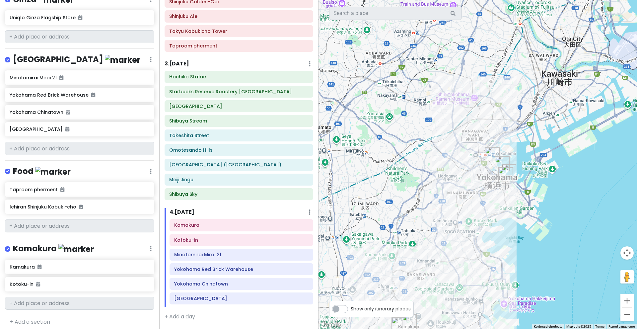
drag, startPoint x: 373, startPoint y: 117, endPoint x: 445, endPoint y: 125, distance: 72.2
click at [445, 125] on div at bounding box center [478, 164] width 319 height 329
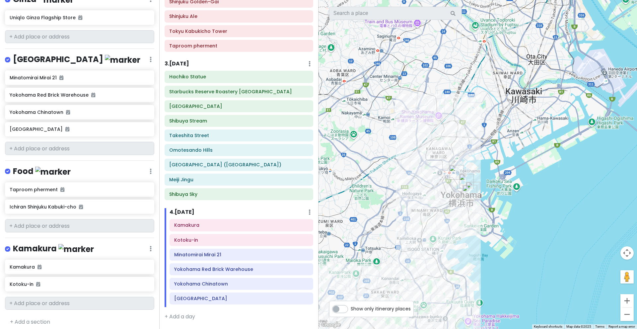
drag, startPoint x: 460, startPoint y: 133, endPoint x: 422, endPoint y: 151, distance: 41.7
click at [422, 151] on div at bounding box center [478, 164] width 319 height 329
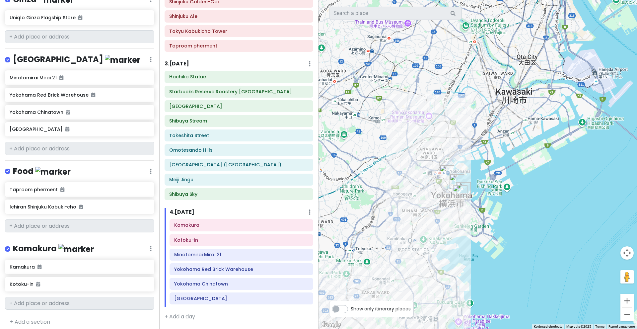
drag, startPoint x: 537, startPoint y: 195, endPoint x: 531, endPoint y: 194, distance: 6.0
click at [531, 194] on div at bounding box center [478, 164] width 319 height 329
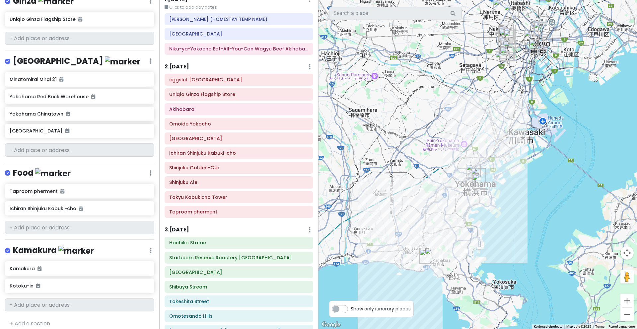
scroll to position [705, 0]
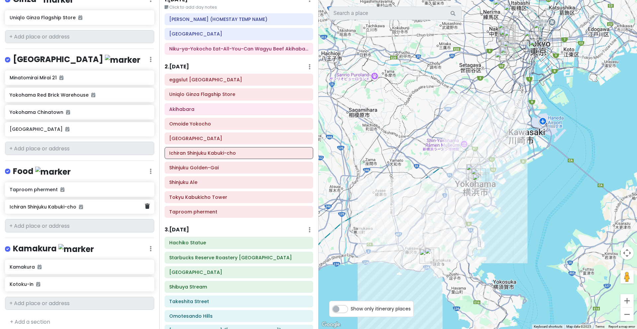
click at [111, 204] on h6 "Ichiran Shinjuku Kabuki-cho" at bounding box center [77, 207] width 135 height 6
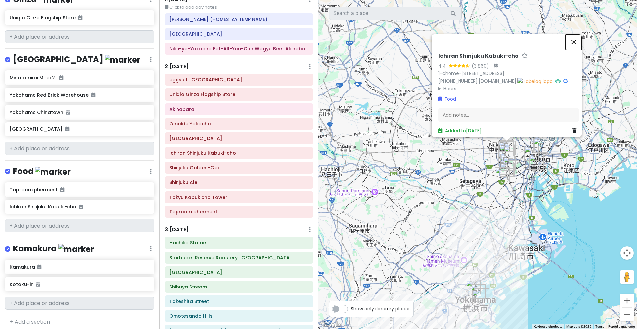
click at [580, 34] on button "Close" at bounding box center [574, 42] width 16 height 16
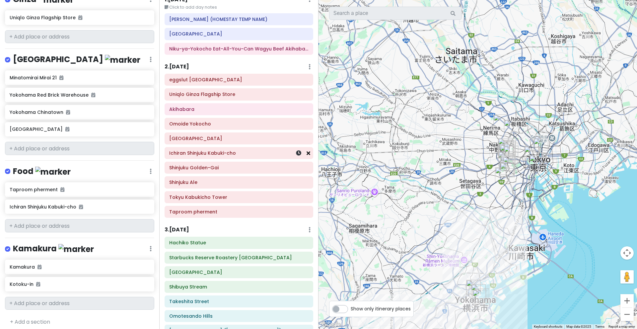
click at [307, 154] on icon at bounding box center [309, 152] width 4 height 5
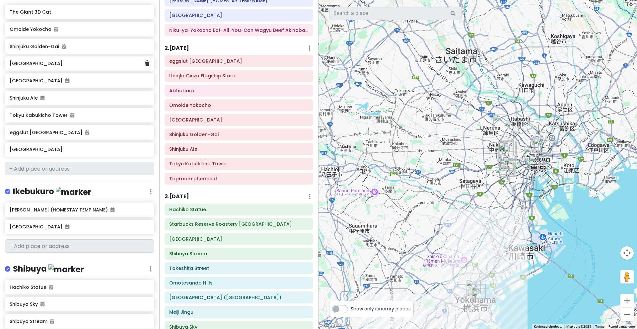
scroll to position [8, 0]
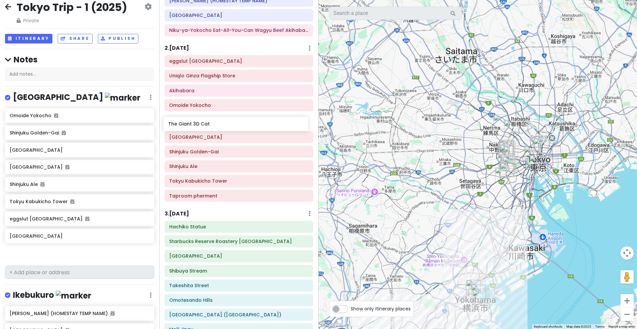
drag, startPoint x: 40, startPoint y: 118, endPoint x: 199, endPoint y: 127, distance: 158.9
click at [199, 127] on div "Tokyo Trip - 1 (2025) Private Change Dates Make a Copy Delete Trip Go Pro ⚡️ Gi…" at bounding box center [318, 164] width 637 height 329
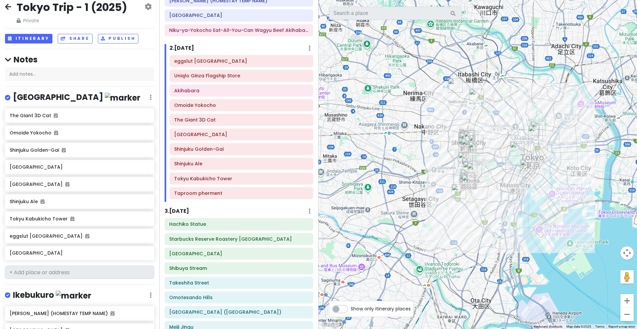
drag, startPoint x: 602, startPoint y: 91, endPoint x: 552, endPoint y: 91, distance: 49.8
click at [552, 91] on div at bounding box center [478, 164] width 319 height 329
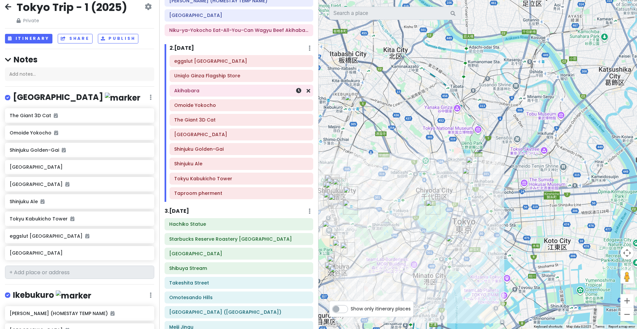
drag, startPoint x: 33, startPoint y: 257, endPoint x: 168, endPoint y: 139, distance: 179.7
click at [196, 102] on div "Tokyo Trip - 1 (2025) Private Change Dates Make a Copy Delete Trip Go Pro ⚡️ Gi…" at bounding box center [318, 164] width 637 height 329
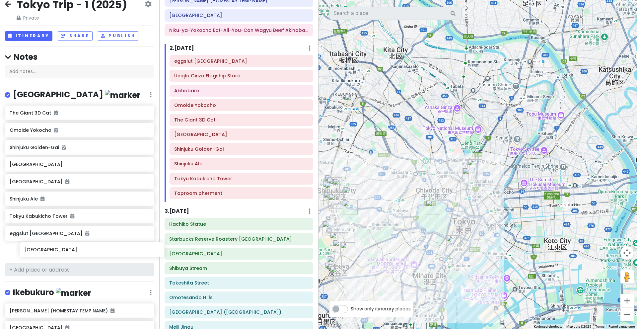
scroll to position [11, 0]
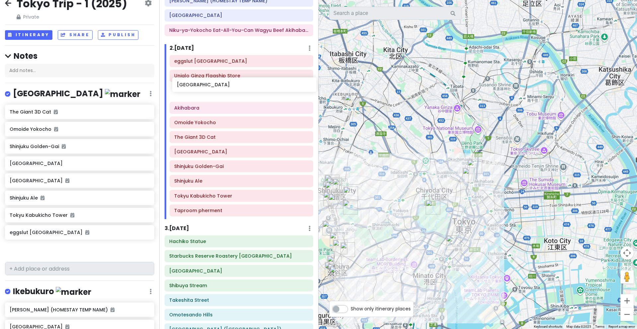
drag, startPoint x: 35, startPoint y: 256, endPoint x: 198, endPoint y: 91, distance: 231.7
click at [198, 91] on div "Tokyo Trip - 1 (2025) Private Change Dates Make a Copy Delete Trip Go Pro ⚡️ Gi…" at bounding box center [318, 164] width 637 height 329
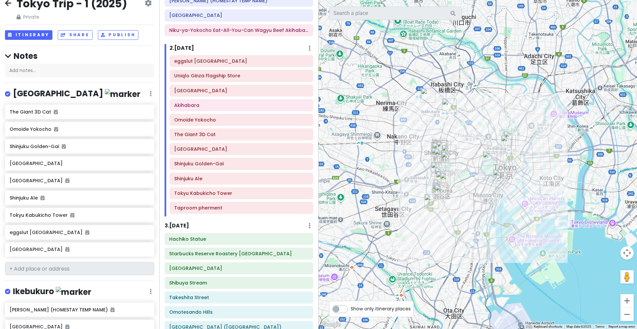
drag, startPoint x: 443, startPoint y: 135, endPoint x: 455, endPoint y: 131, distance: 12.9
click at [455, 131] on div at bounding box center [478, 164] width 319 height 329
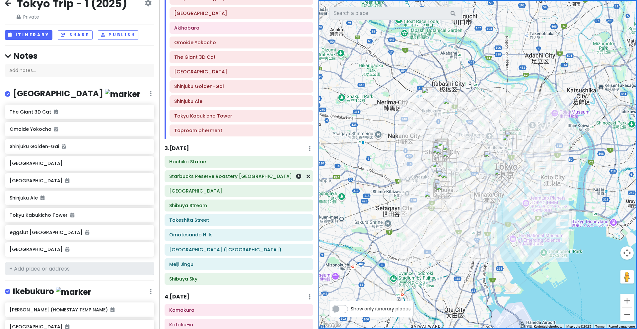
scroll to position [211, 0]
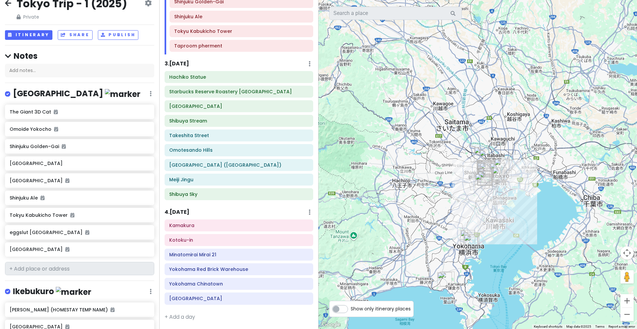
drag, startPoint x: 432, startPoint y: 63, endPoint x: 459, endPoint y: 114, distance: 57.0
click at [459, 114] on div at bounding box center [478, 164] width 319 height 329
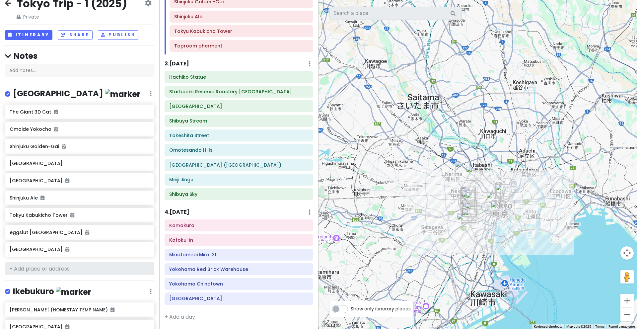
drag, startPoint x: 409, startPoint y: 126, endPoint x: 367, endPoint y: 88, distance: 57.1
click at [367, 88] on div at bounding box center [478, 164] width 319 height 329
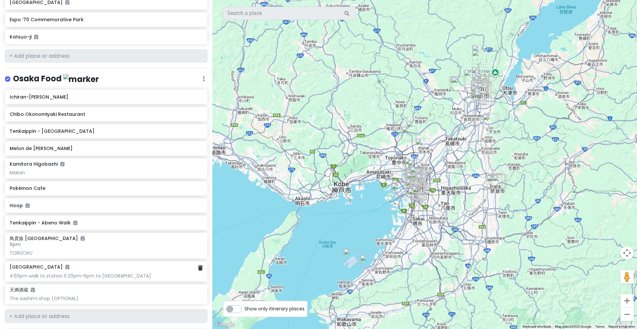
scroll to position [2025, 0]
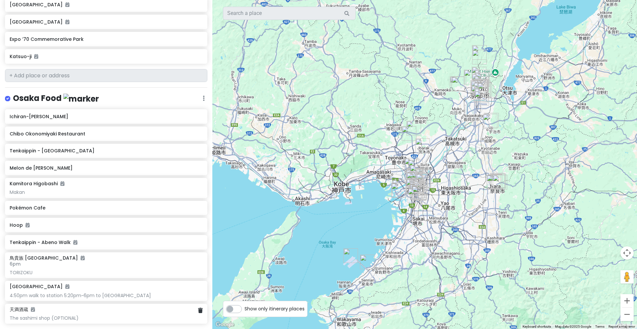
click at [78, 306] on div "天満酒蔵" at bounding box center [106, 309] width 193 height 6
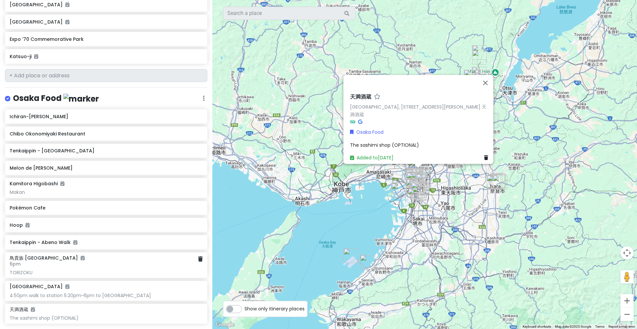
click at [86, 261] on h6 "6pm" at bounding box center [106, 264] width 193 height 6
